Goal: Information Seeking & Learning: Learn about a topic

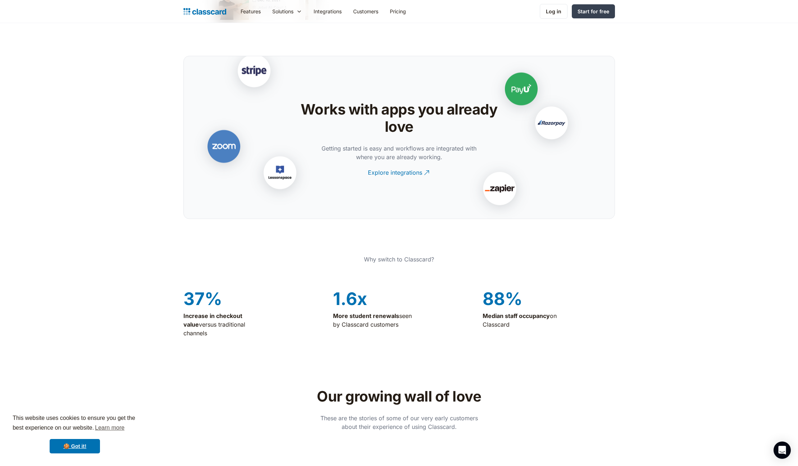
scroll to position [1537, 0]
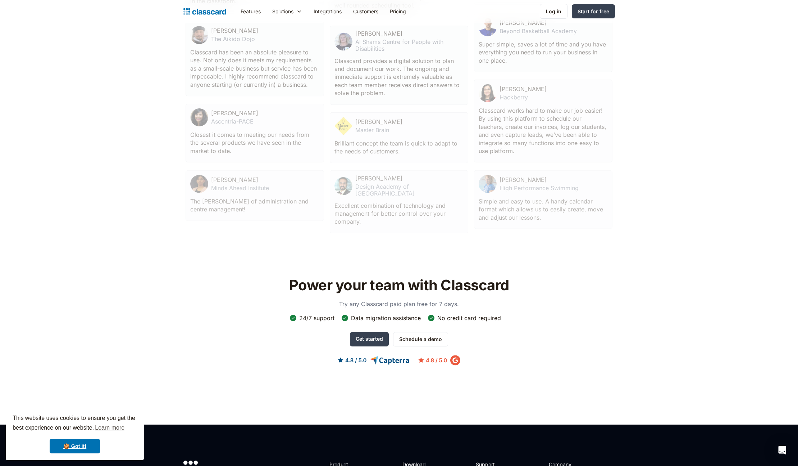
scroll to position [2180, 0]
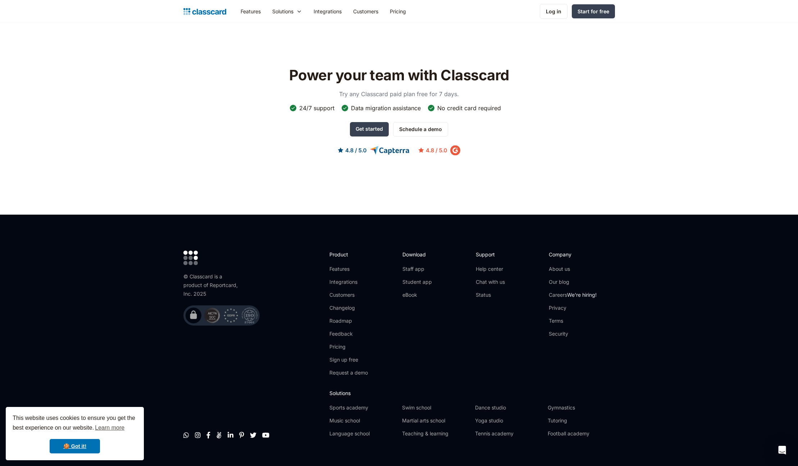
click at [137, 248] on footer "© Classcard is a product of Reportcard, Inc. 2025         Product Featu…" at bounding box center [399, 346] width 798 height 264
click at [230, 274] on div "© Classcard is a product of Reportcard, Inc. 2025" at bounding box center [212, 285] width 58 height 26
click at [131, 183] on section "Power your team with Classcard Try any Classcard paid plan free for 7 days. 24/…" at bounding box center [399, 116] width 798 height 195
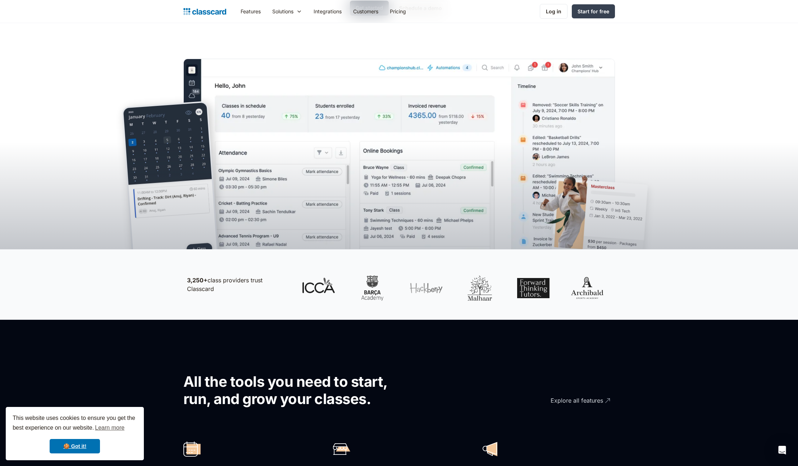
scroll to position [0, 0]
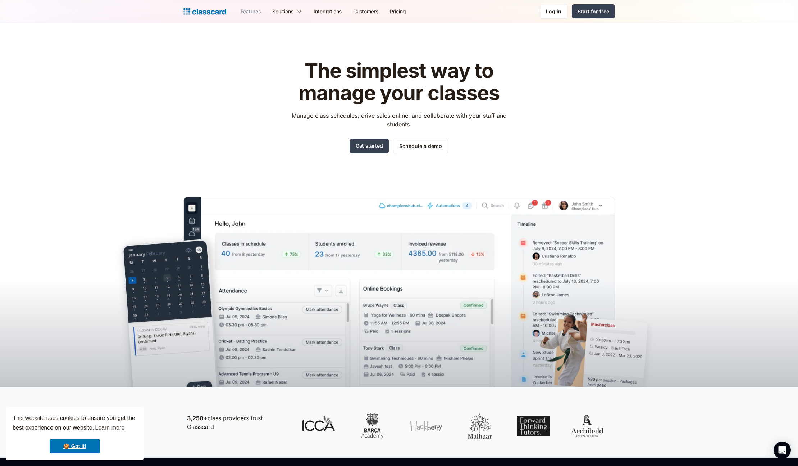
click at [263, 8] on link "Features" at bounding box center [251, 11] width 32 height 16
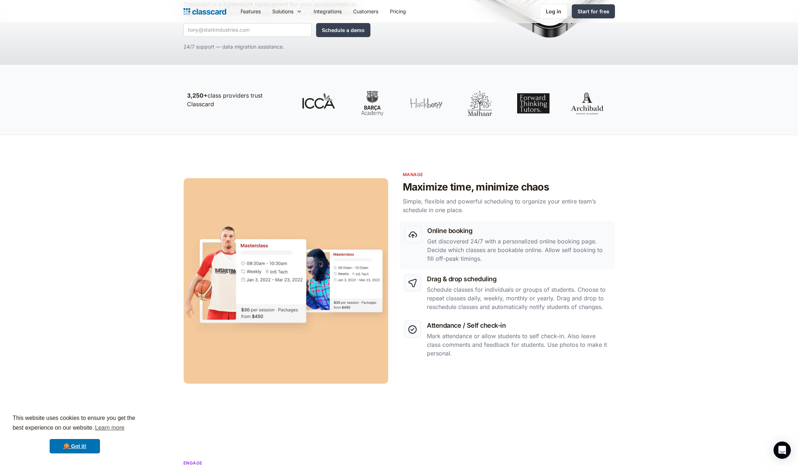
scroll to position [232, 0]
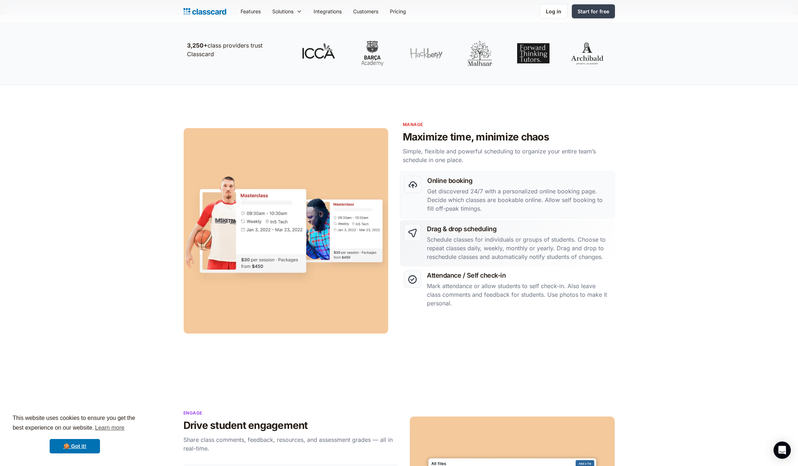
click at [516, 230] on h3 "Drag & drop scheduling" at bounding box center [519, 229] width 184 height 10
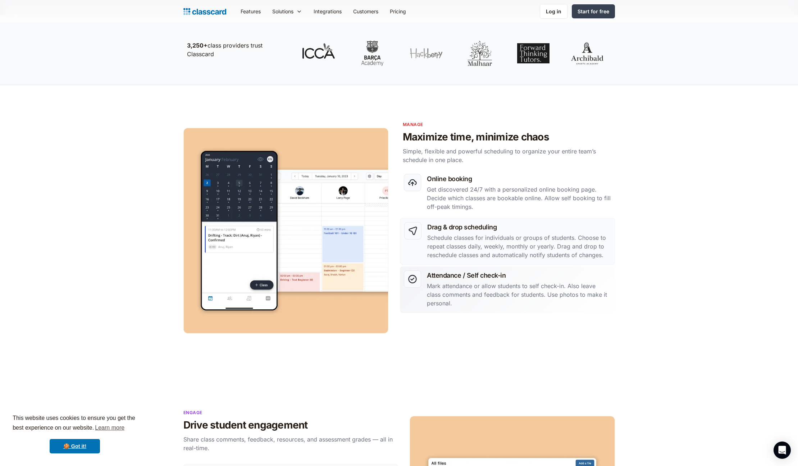
click at [526, 271] on h3 "Attendance / Self check-in" at bounding box center [519, 275] width 184 height 10
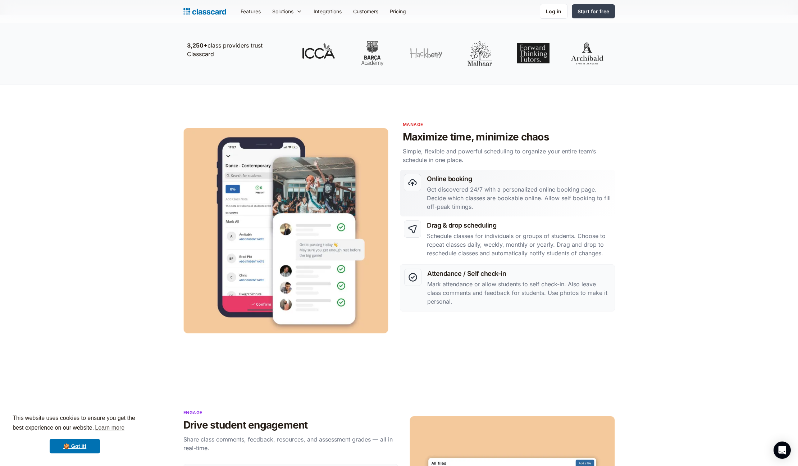
click at [494, 194] on p "Get discovered 24/7 with a personalized online booking page. Decide which class…" at bounding box center [519, 198] width 184 height 26
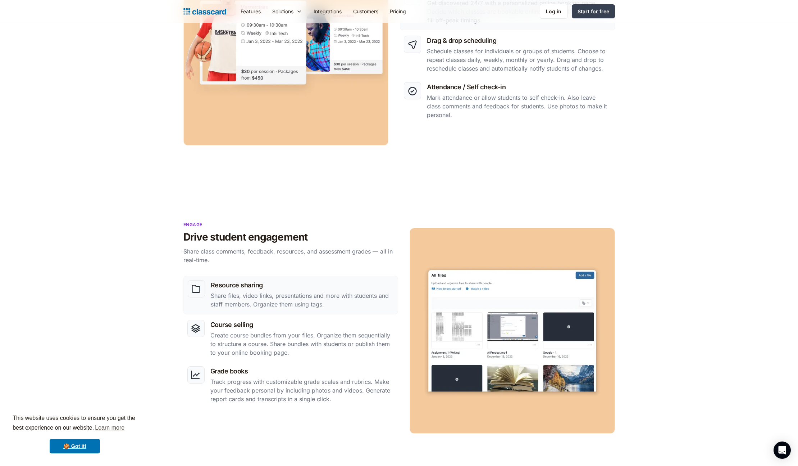
scroll to position [523, 0]
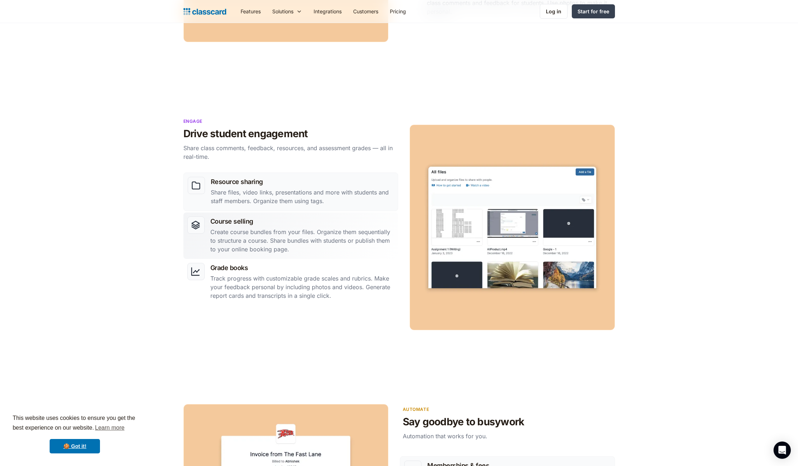
click at [359, 216] on h3 "Course selling" at bounding box center [302, 221] width 184 height 10
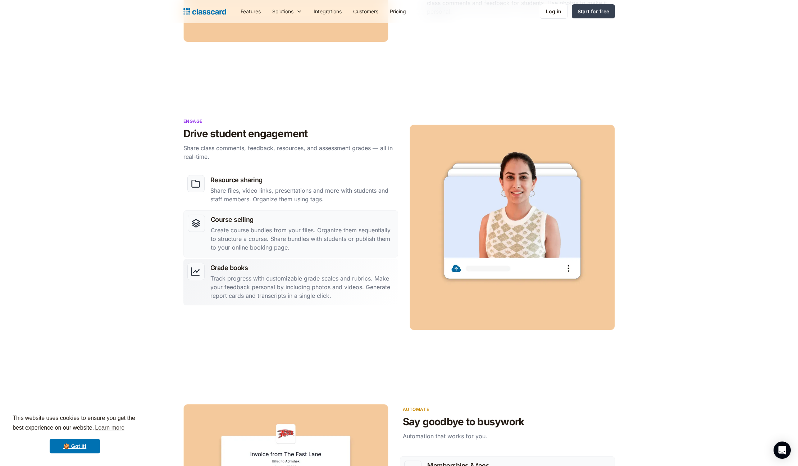
click at [351, 270] on h3 "Grade books" at bounding box center [302, 268] width 184 height 10
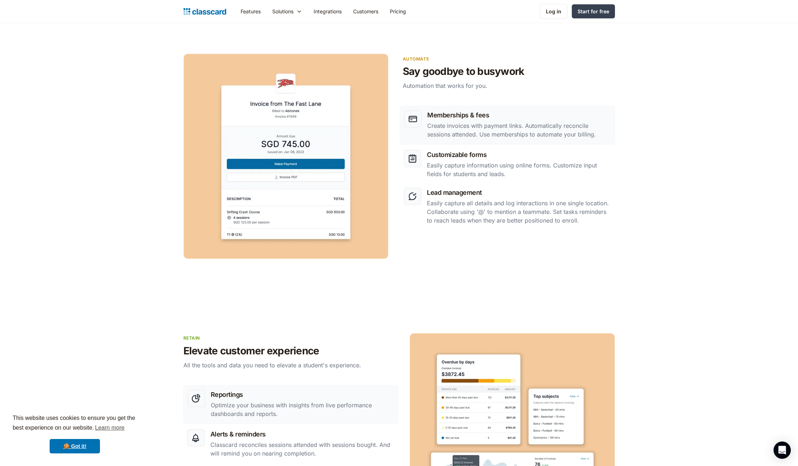
scroll to position [878, 0]
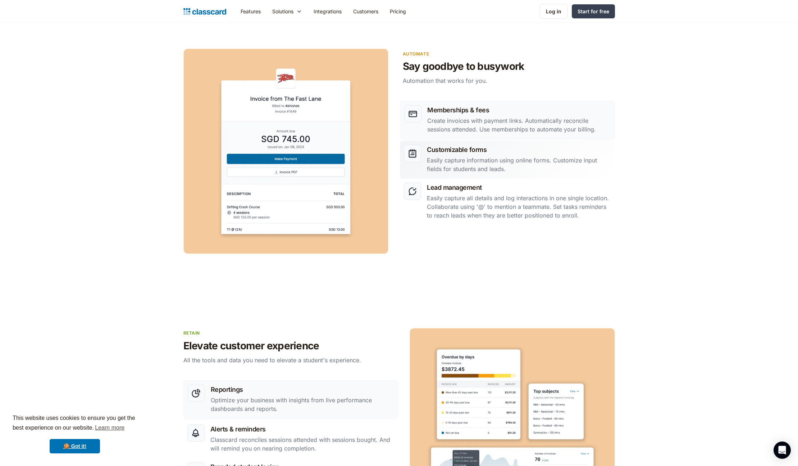
click at [413, 170] on link "Customizable forms Easily capture information using online forms. Customize inp…" at bounding box center [507, 160] width 215 height 38
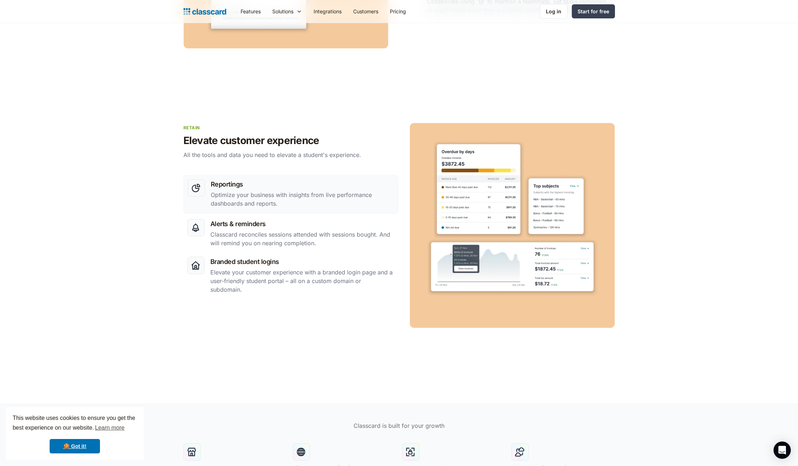
scroll to position [1087, 0]
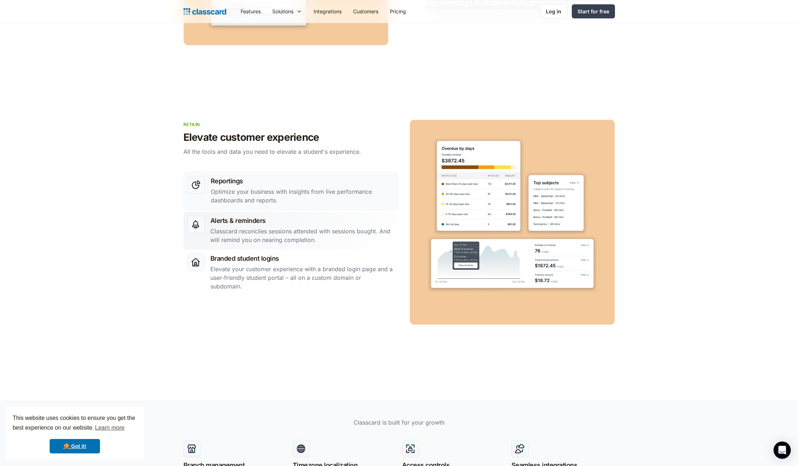
click at [381, 240] on p "Classcard reconciles sessions attended with sessions bought. And will remind yo…" at bounding box center [302, 235] width 184 height 17
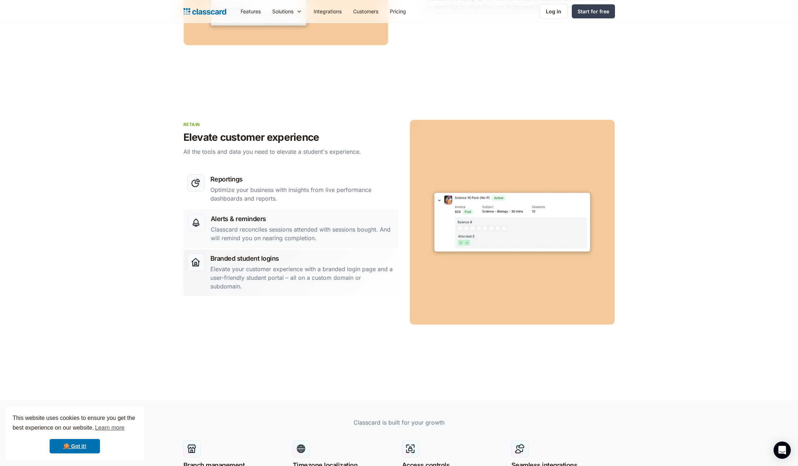
click at [378, 267] on div "Branded student logins Elevate your customer experience with a branded login pa…" at bounding box center [302, 272] width 184 height 38
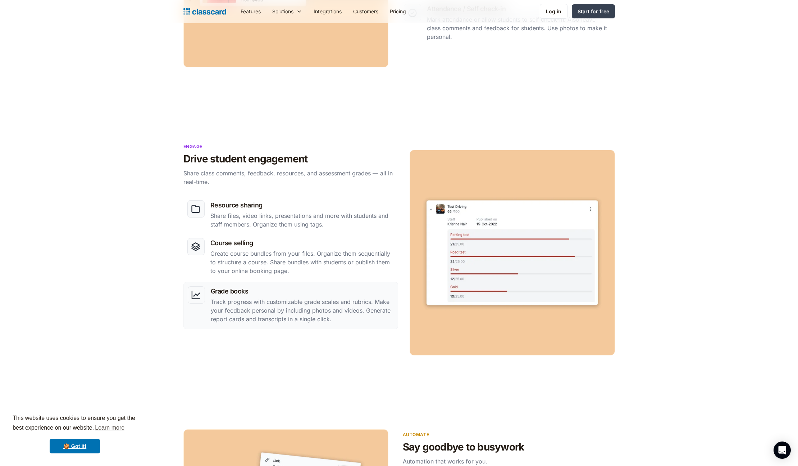
scroll to position [0, 0]
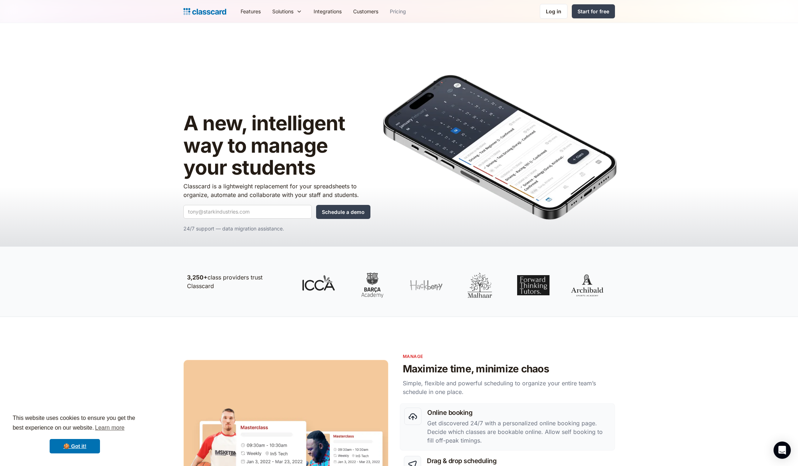
click at [400, 15] on link "Pricing" at bounding box center [398, 11] width 28 height 16
